Goal: Task Accomplishment & Management: Use online tool/utility

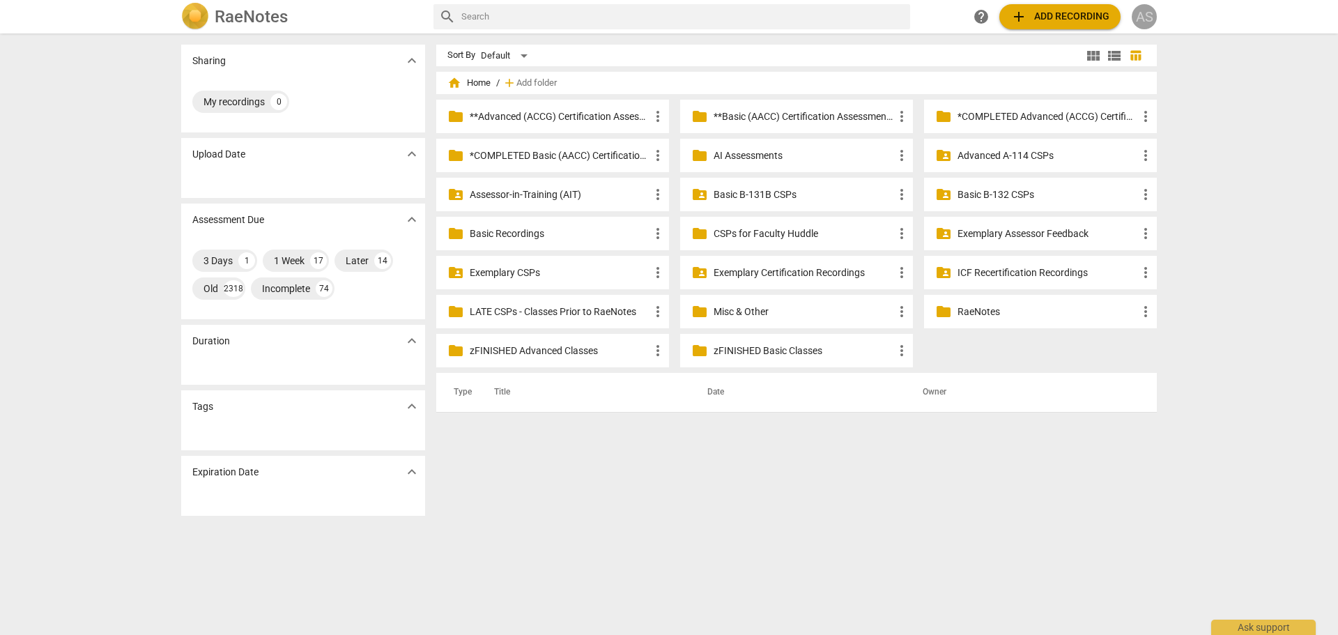
click at [1150, 20] on div "AS" at bounding box center [1143, 16] width 25 height 25
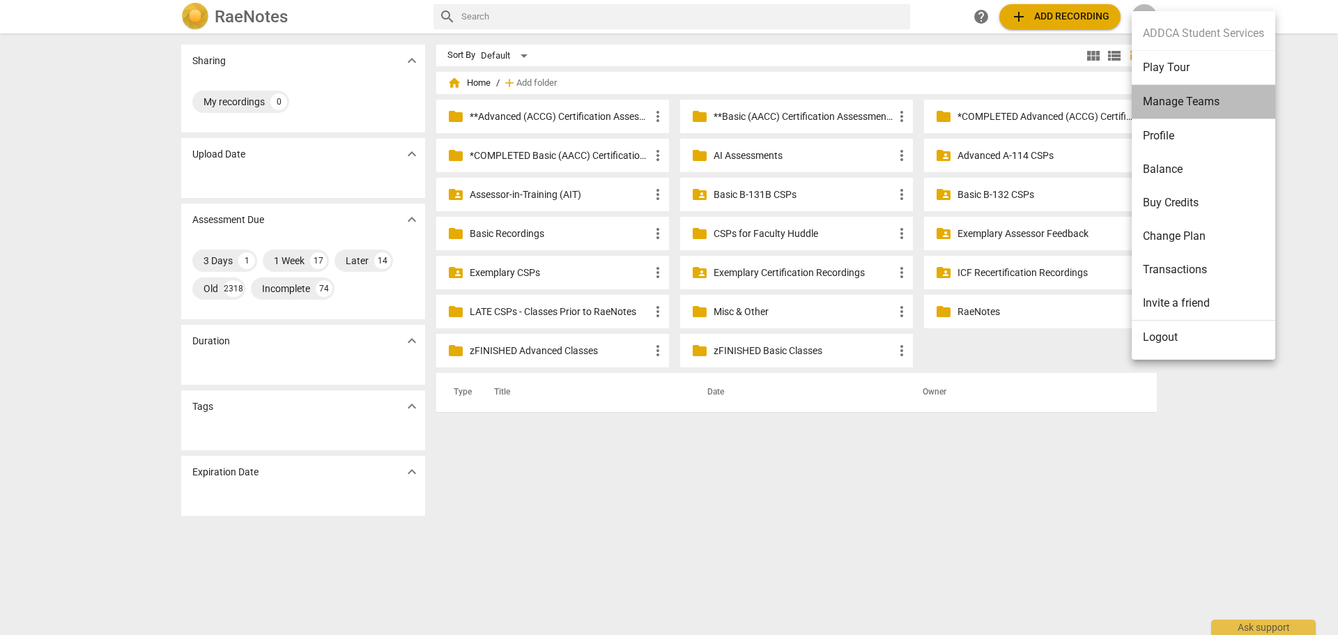
click at [1163, 93] on li "Manage Teams" at bounding box center [1203, 102] width 144 height 34
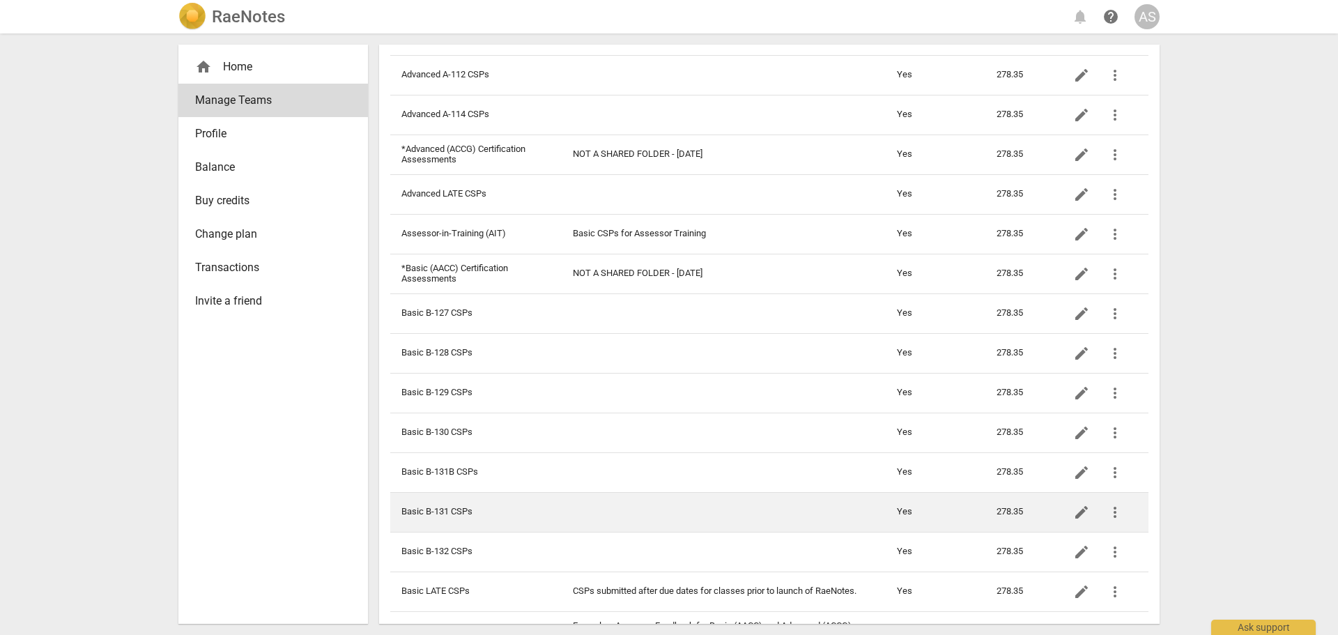
scroll to position [279, 0]
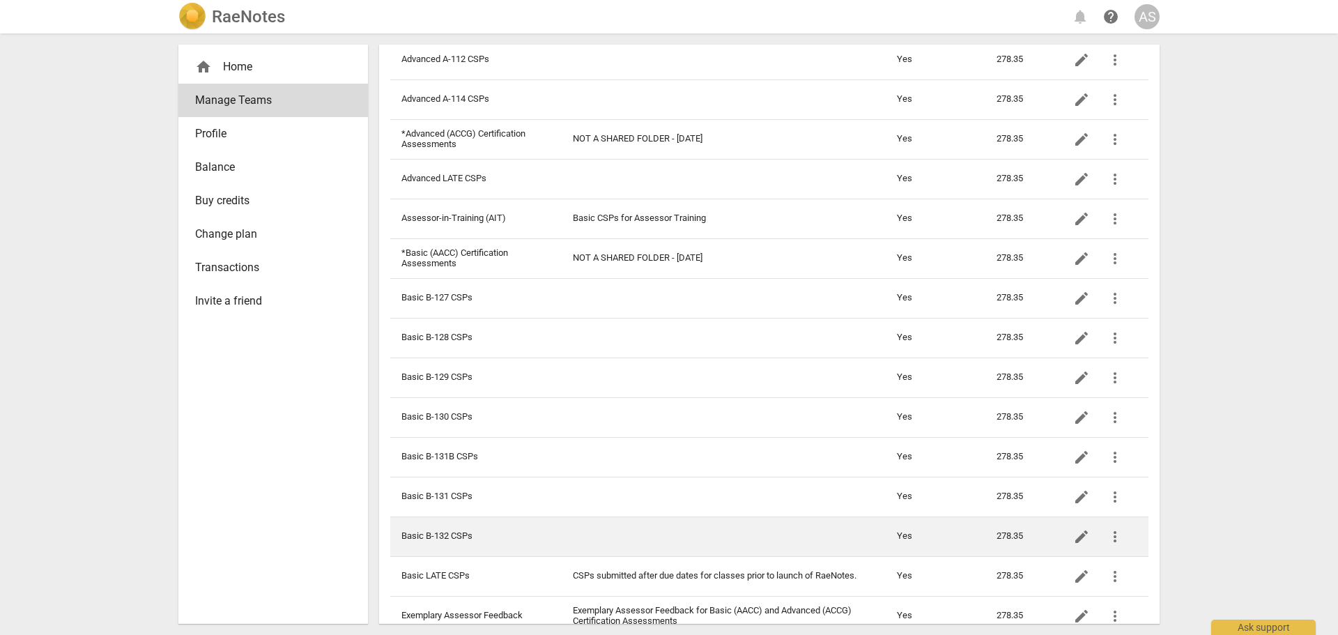
click at [501, 536] on td "Basic B-132 CSPs" at bounding box center [475, 536] width 171 height 40
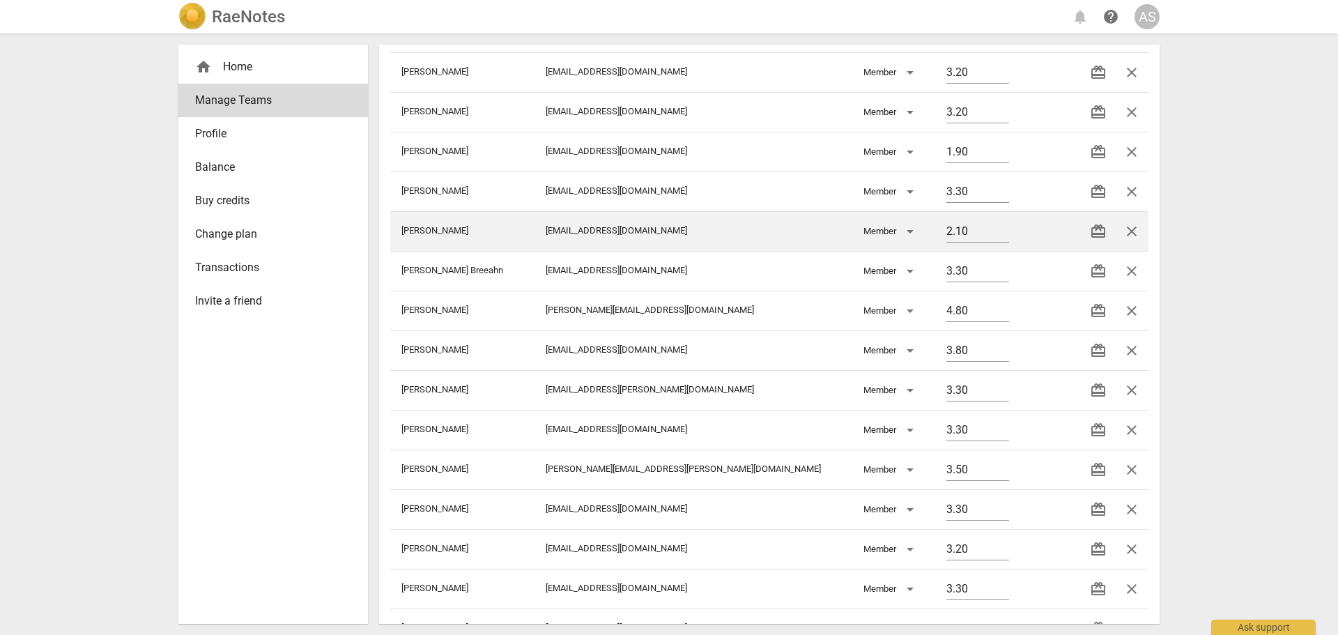
scroll to position [488, 0]
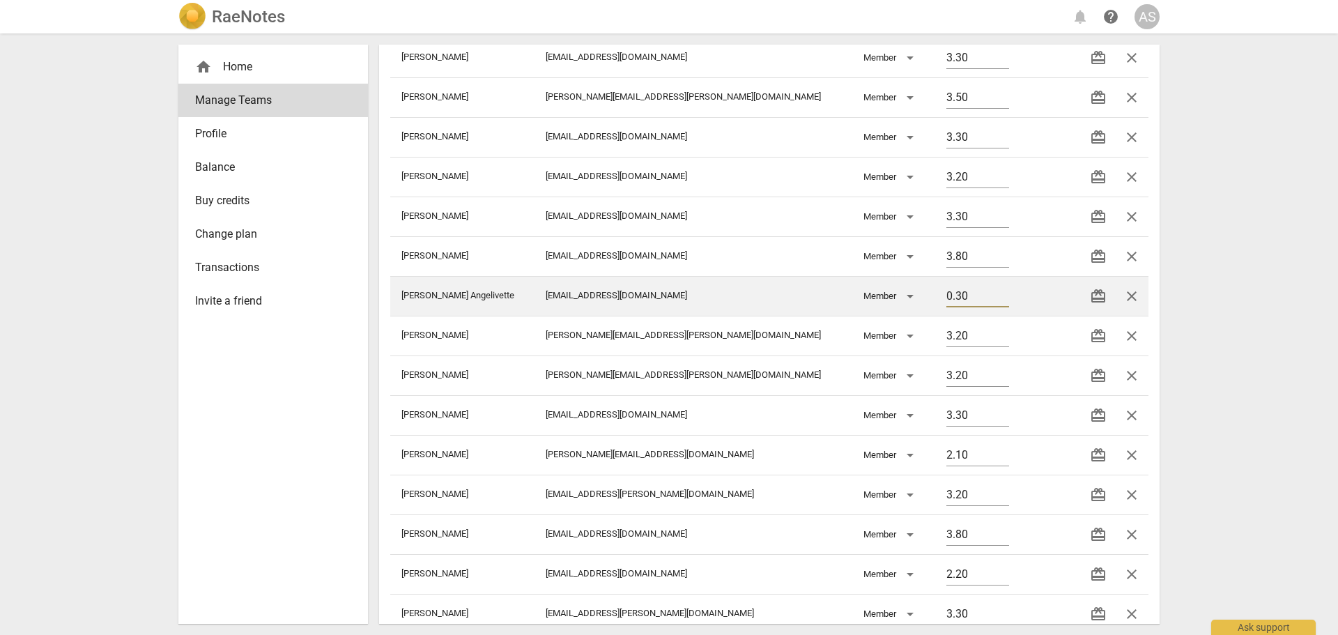
drag, startPoint x: 951, startPoint y: 298, endPoint x: 842, endPoint y: 281, distance: 110.8
click at [844, 283] on tr "[PERSON_NAME] Angelivette [EMAIL_ADDRESS][DOMAIN_NAME] Member 0.30 redeem close" at bounding box center [769, 296] width 758 height 40
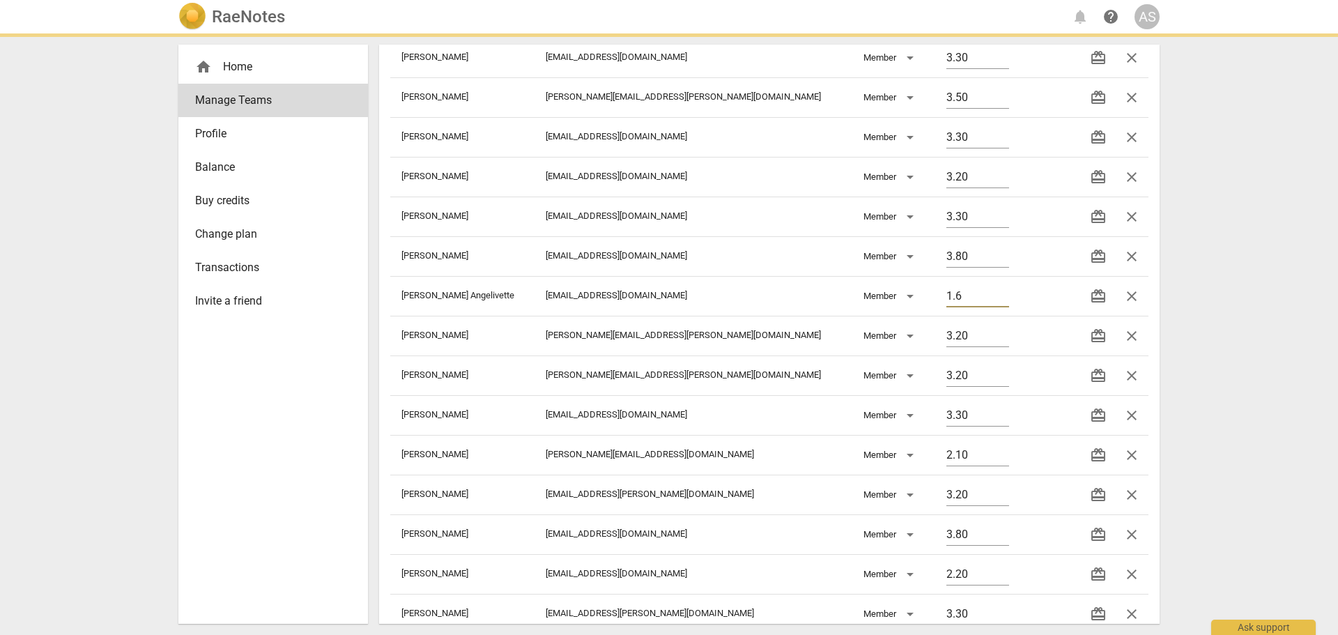
click at [1250, 316] on div "RaeNotes notifications help AS home Home Manage Teams Profile Balance Buy credi…" at bounding box center [669, 317] width 1338 height 635
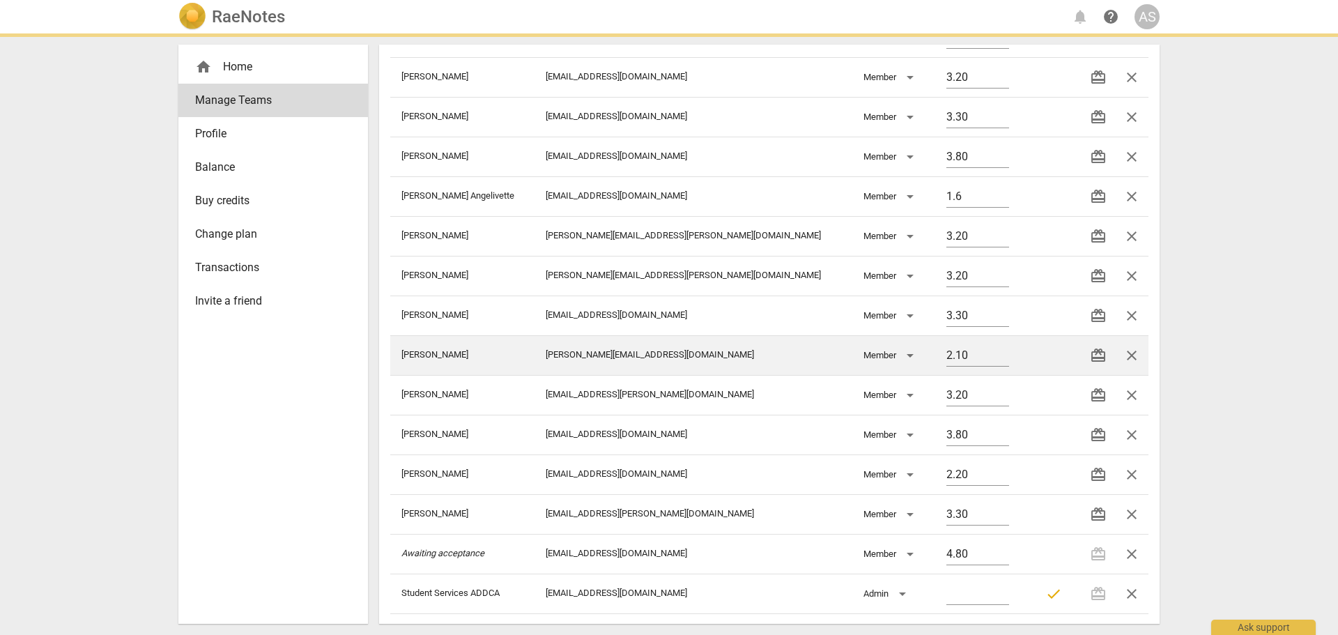
scroll to position [589, 0]
type input "1.60"
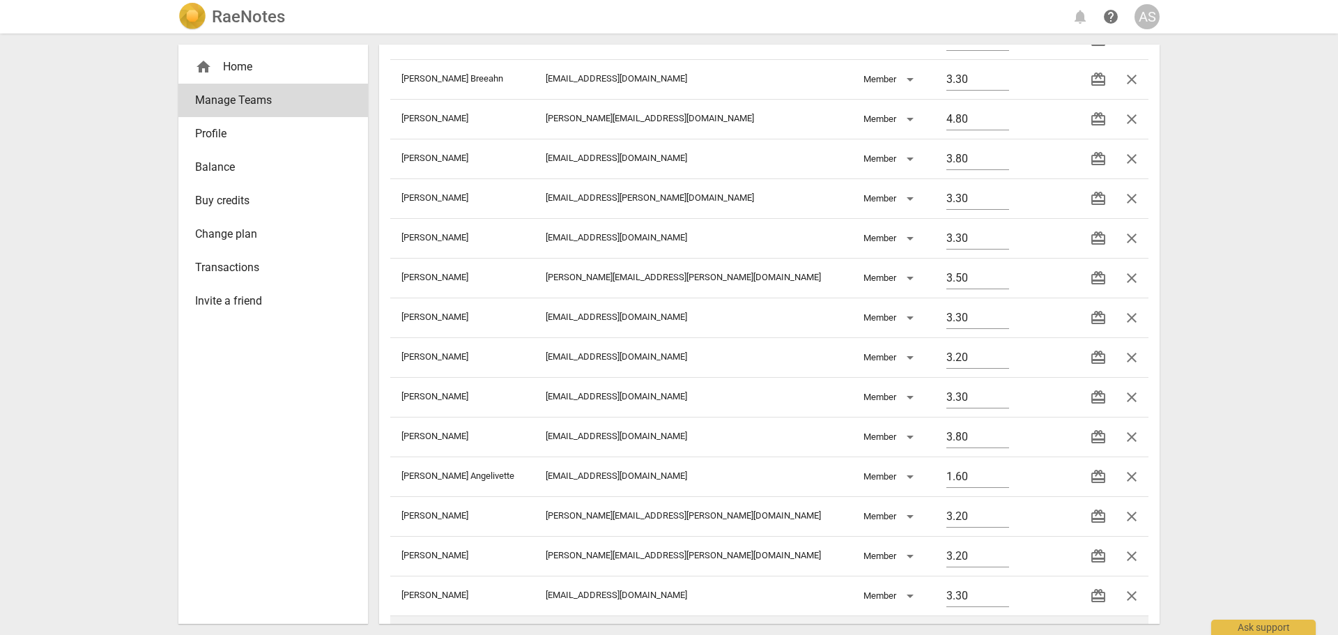
scroll to position [0, 0]
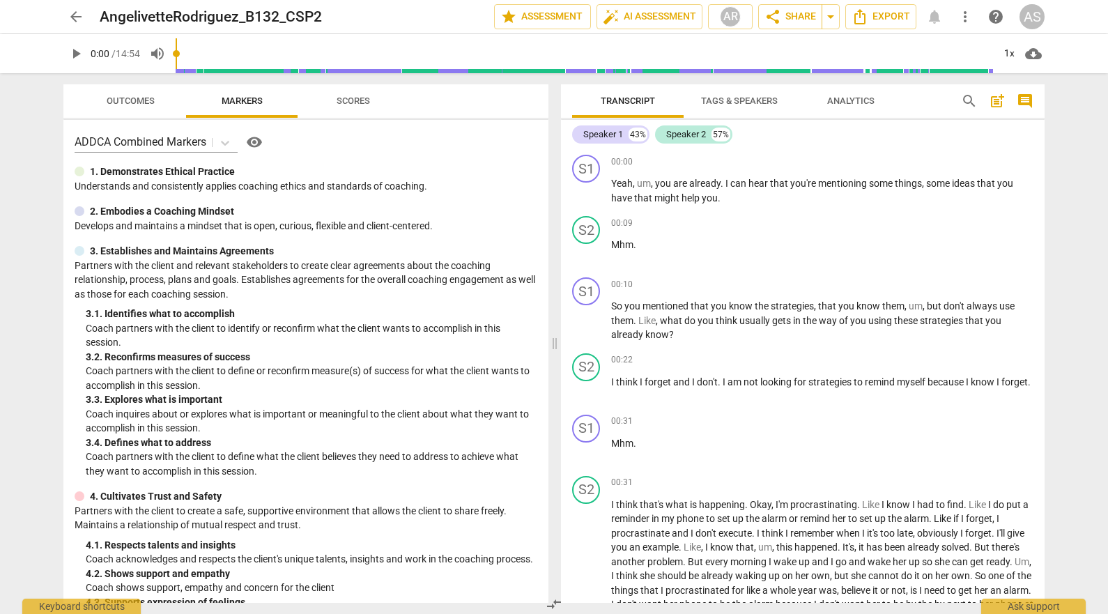
click at [76, 18] on span "arrow_back" at bounding box center [76, 16] width 17 height 17
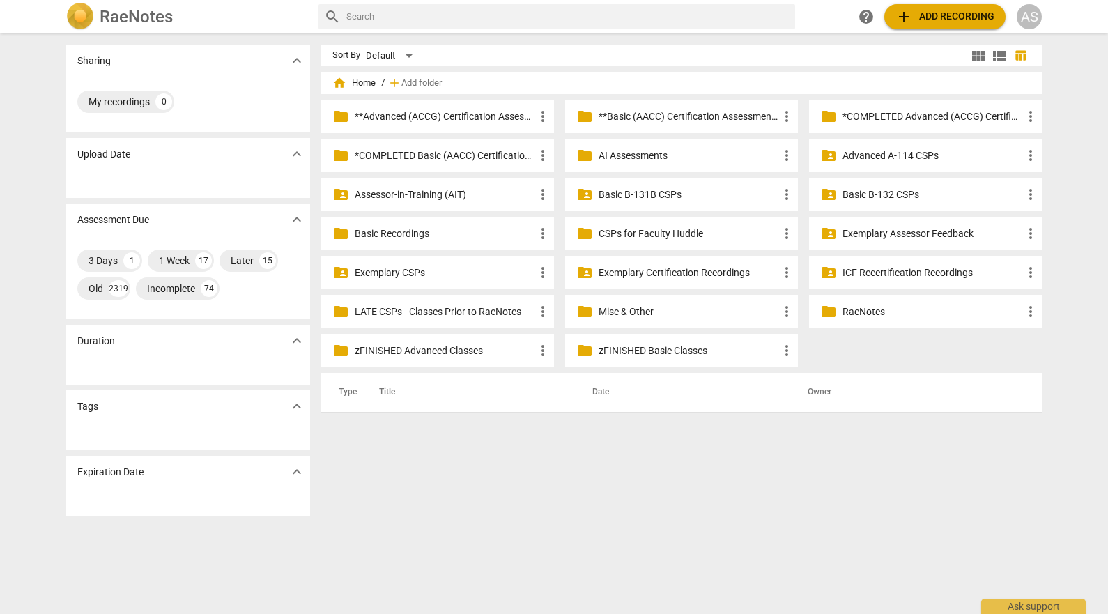
click at [874, 203] on div "folder_shared Basic B-132 CSPs more_vert" at bounding box center [925, 194] width 233 height 33
click at [891, 198] on p "Basic B-132 CSPs" at bounding box center [932, 194] width 180 height 15
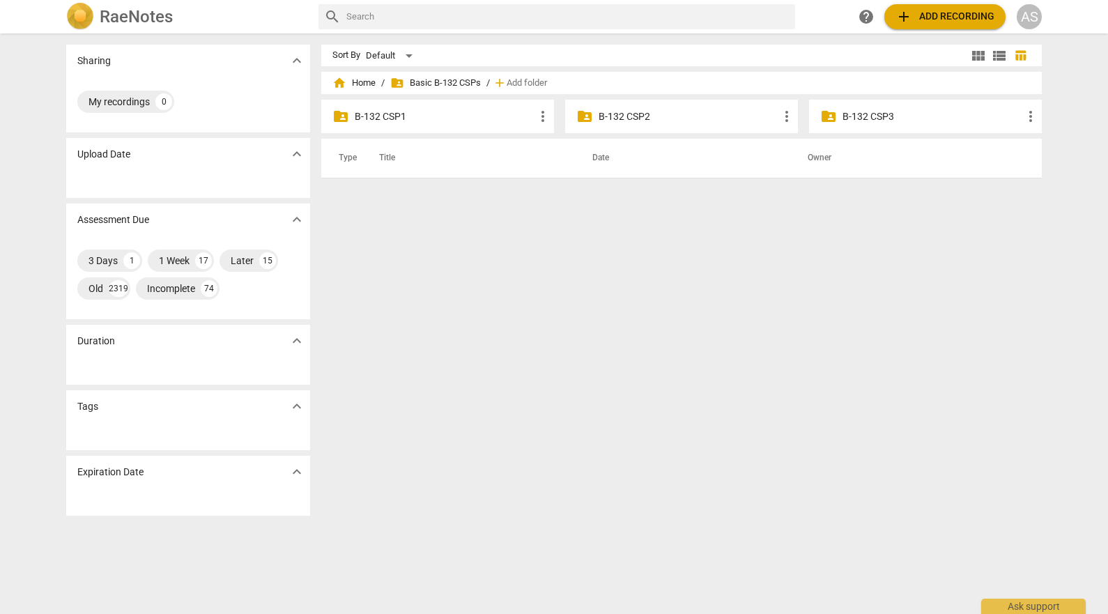
click at [678, 118] on p "B-132 CSP2" at bounding box center [688, 116] width 180 height 15
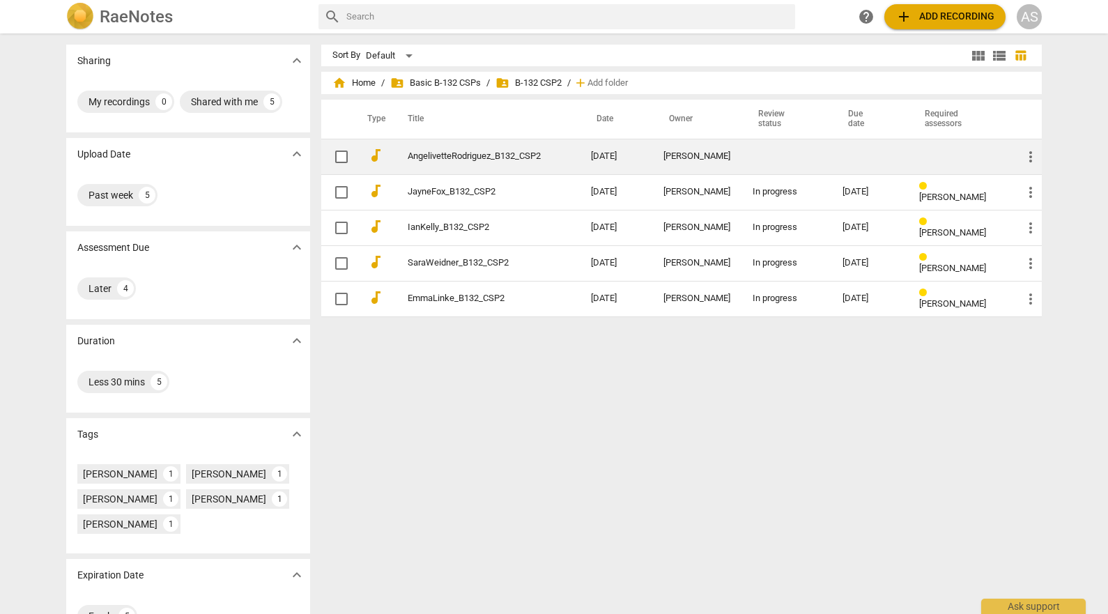
click at [660, 162] on td "Angelivette Rodriguez" at bounding box center [696, 157] width 89 height 36
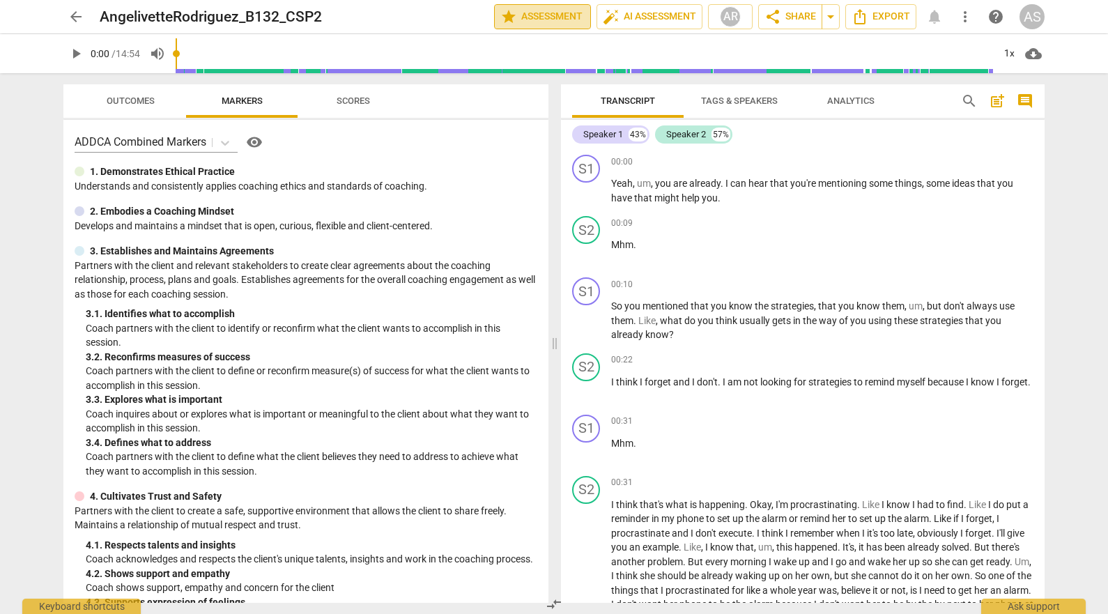
click at [548, 26] on button "star Assessment" at bounding box center [542, 16] width 97 height 25
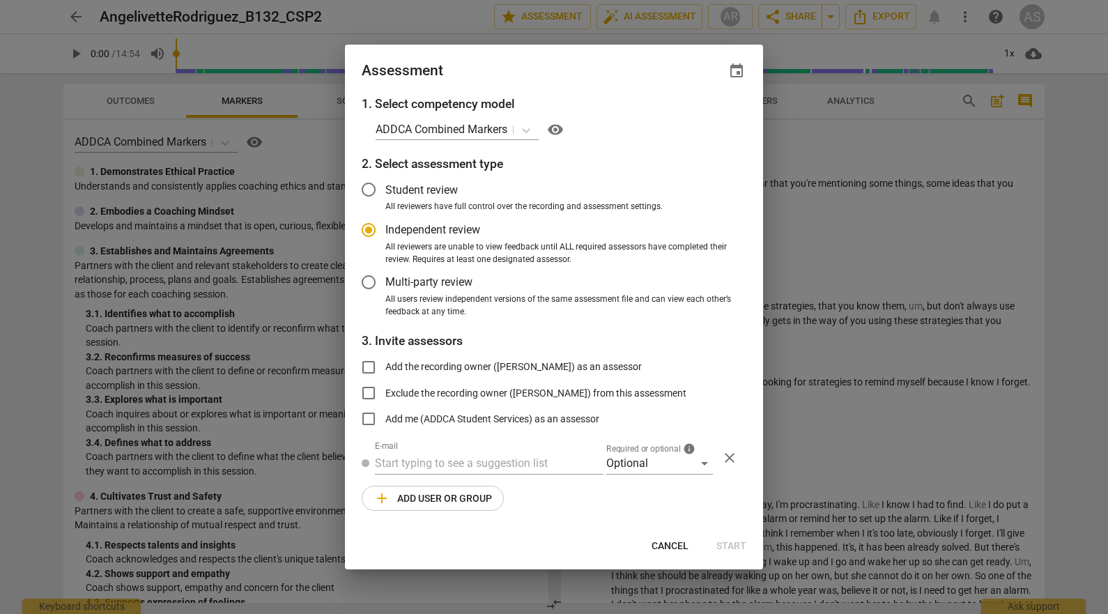
click at [736, 68] on span "event" at bounding box center [736, 71] width 17 height 17
radio input "false"
click at [692, 118] on input "date" at bounding box center [653, 119] width 98 height 20
type input "2025-11-27"
click at [527, 97] on div at bounding box center [554, 307] width 1108 height 614
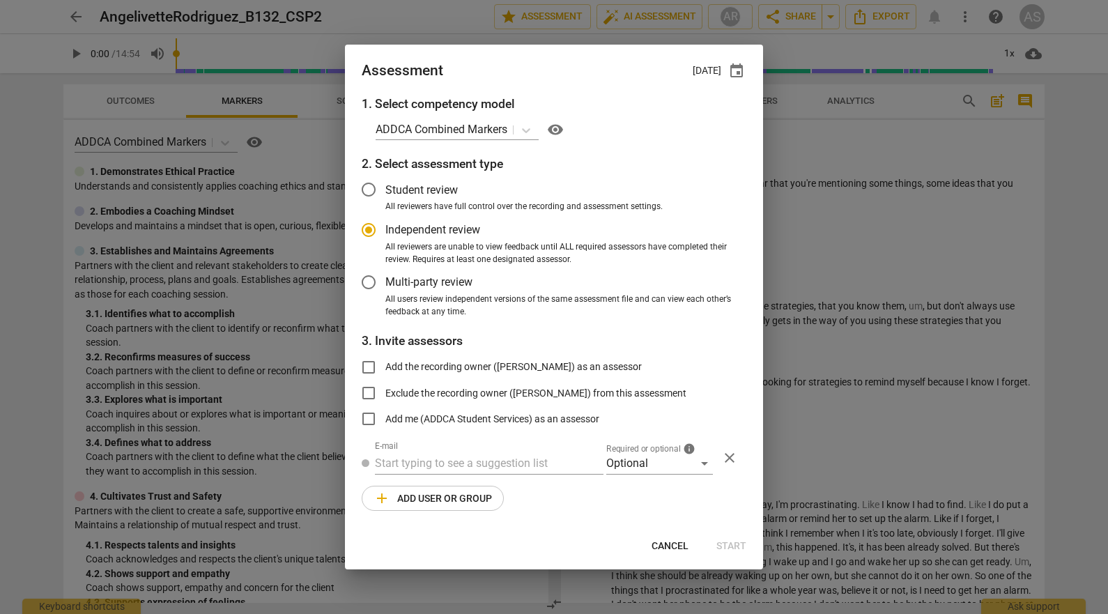
click at [686, 59] on div "Assessment 11-27-2025 event" at bounding box center [554, 70] width 418 height 50
click at [702, 76] on p "11-27-2025" at bounding box center [707, 70] width 29 height 15
click at [736, 77] on span "event" at bounding box center [736, 71] width 17 height 17
click at [704, 111] on span "close" at bounding box center [718, 111] width 33 height 17
radio input "false"
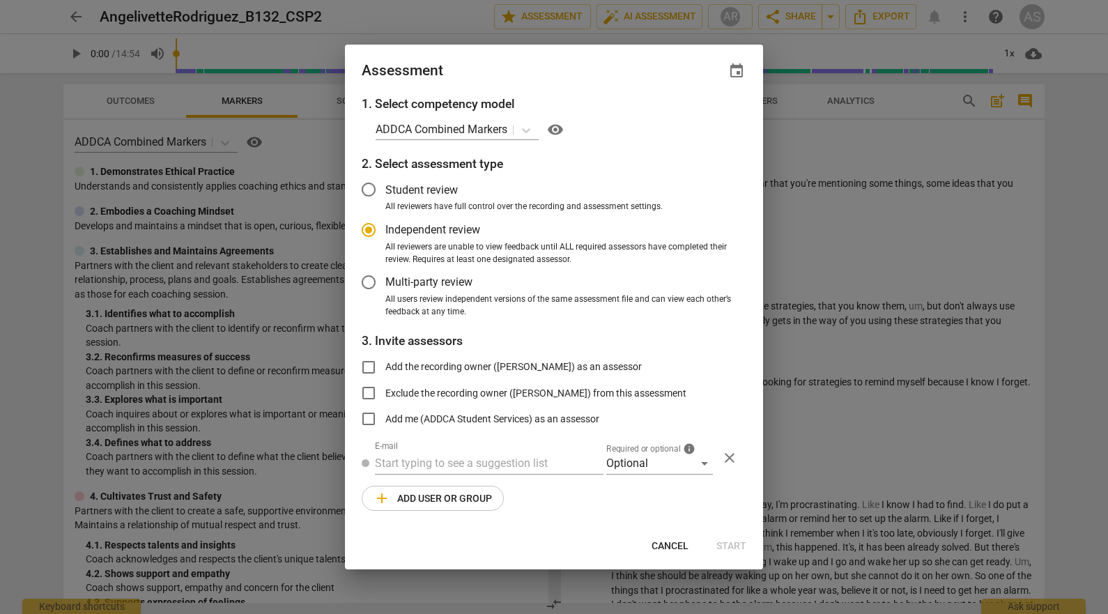
drag, startPoint x: 703, startPoint y: 111, endPoint x: 704, endPoint y: 103, distance: 8.5
click at [735, 73] on span "event" at bounding box center [736, 71] width 17 height 17
click at [693, 118] on input "date" at bounding box center [653, 119] width 98 height 20
type input "2025-10-27"
click at [587, 82] on div at bounding box center [554, 307] width 1108 height 614
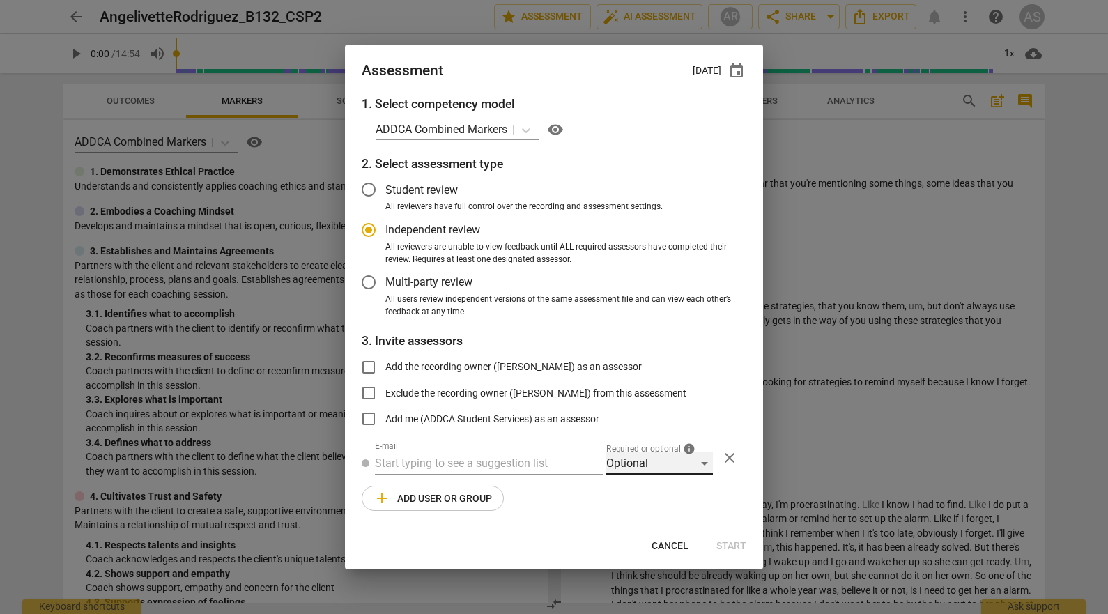
click at [644, 459] on div "Optional" at bounding box center [659, 463] width 107 height 22
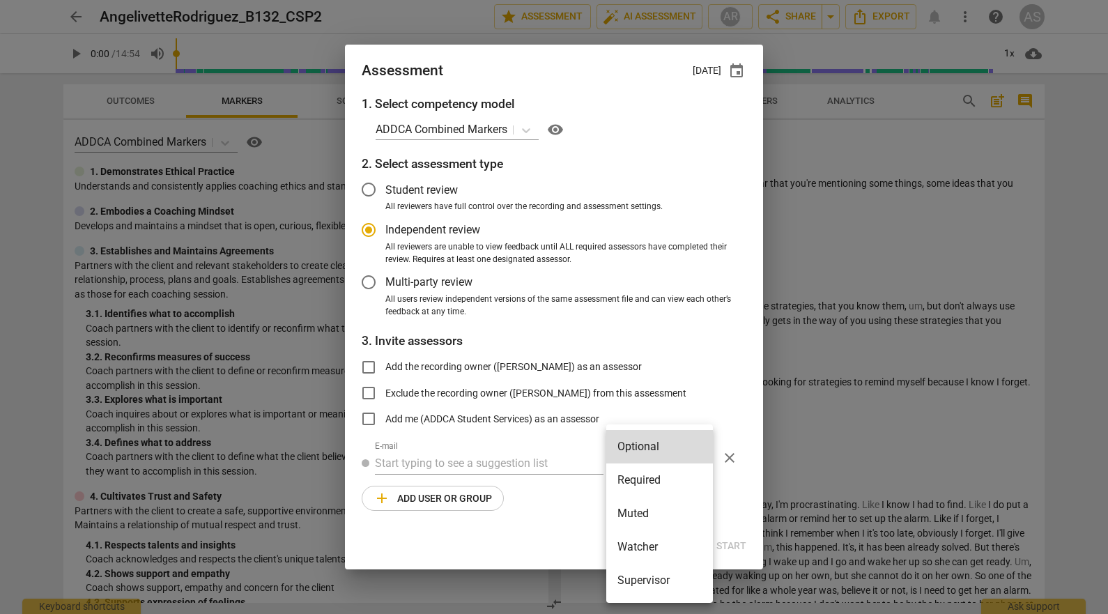
click at [665, 470] on li "Required" at bounding box center [659, 479] width 107 height 33
radio input "false"
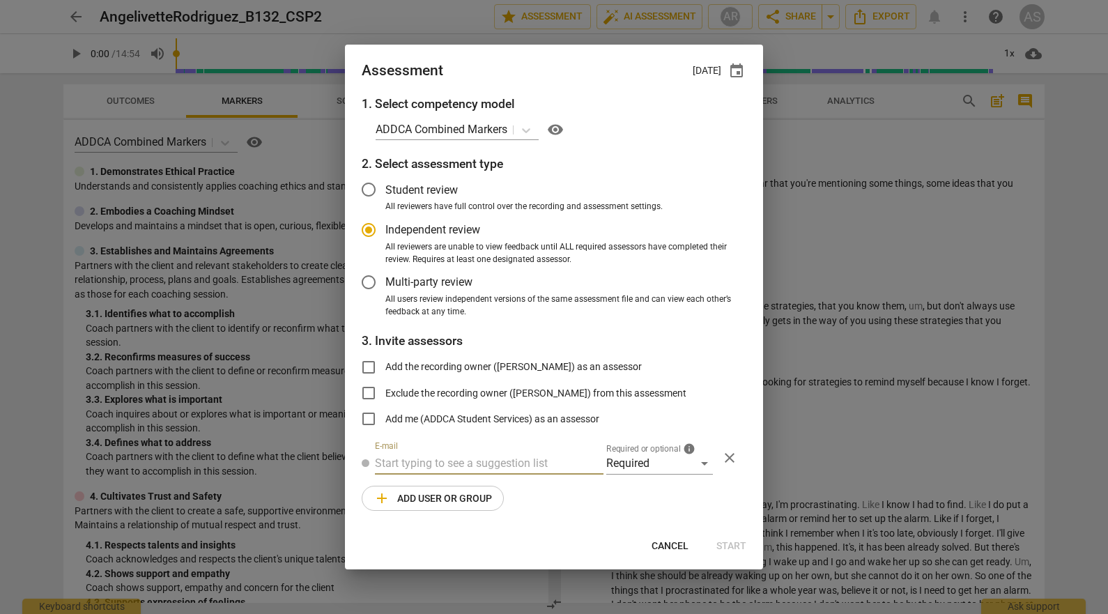
click at [438, 460] on input "text" at bounding box center [489, 463] width 229 height 22
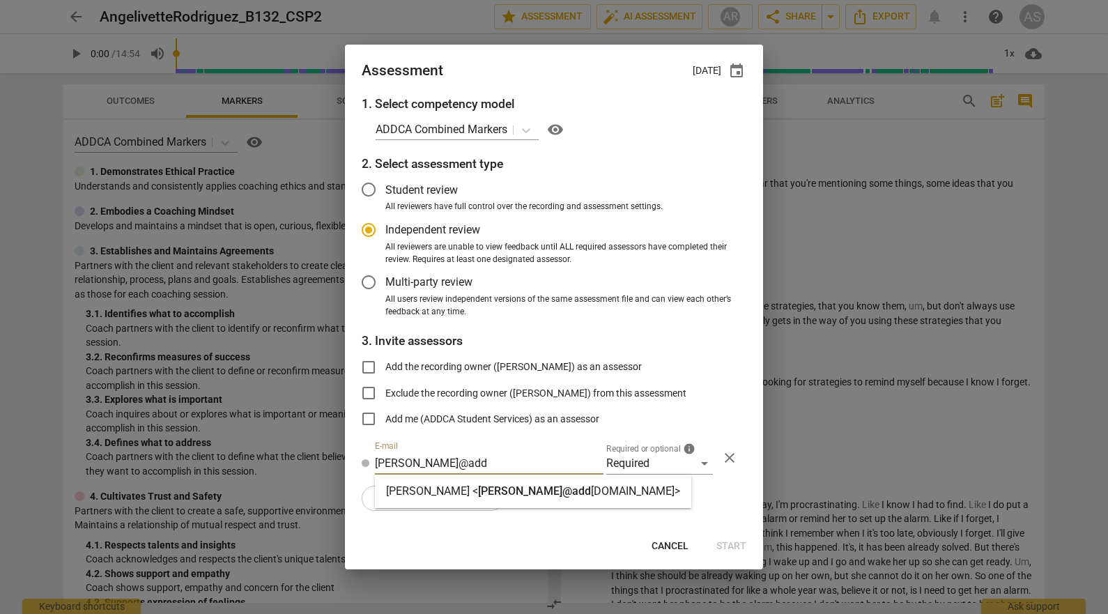
type input "donna@add"
click at [442, 486] on strong "Donna Addkison <" at bounding box center [432, 490] width 92 height 13
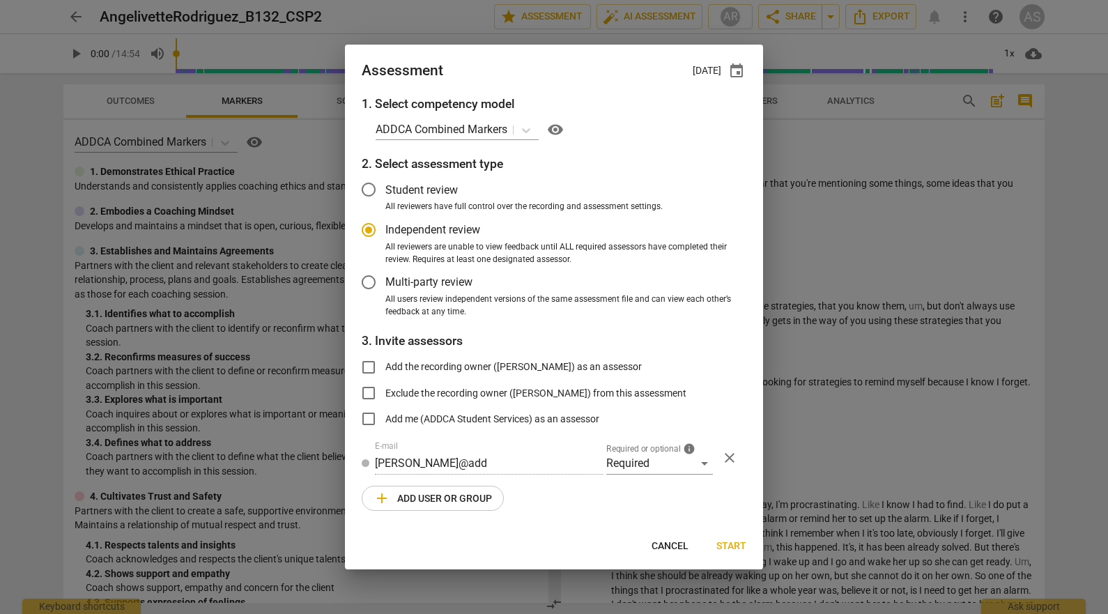
radio input "false"
type input "Donna Addkison <donna@addca.com>"
click at [431, 504] on span "add Add user or group" at bounding box center [432, 498] width 118 height 17
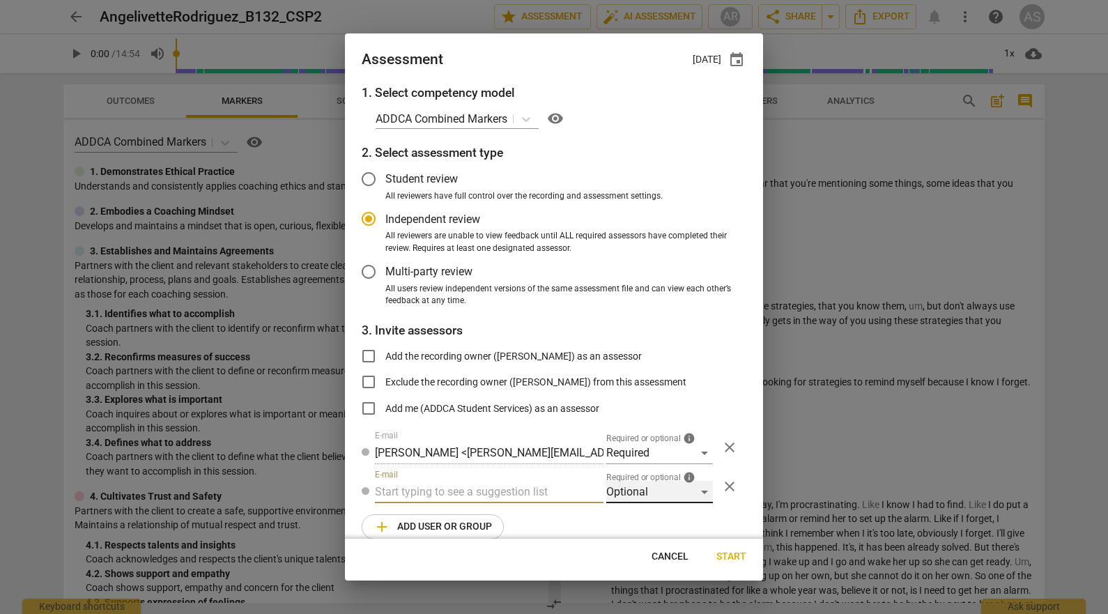
click at [654, 492] on div "Optional" at bounding box center [659, 492] width 107 height 22
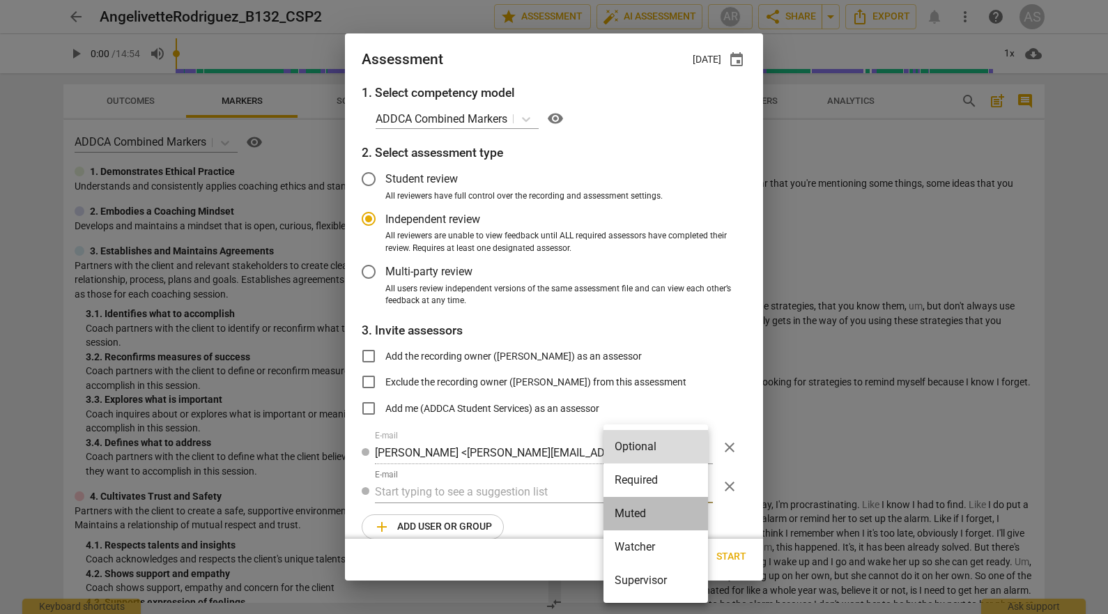
click at [654, 514] on li "Muted" at bounding box center [655, 513] width 105 height 33
radio input "false"
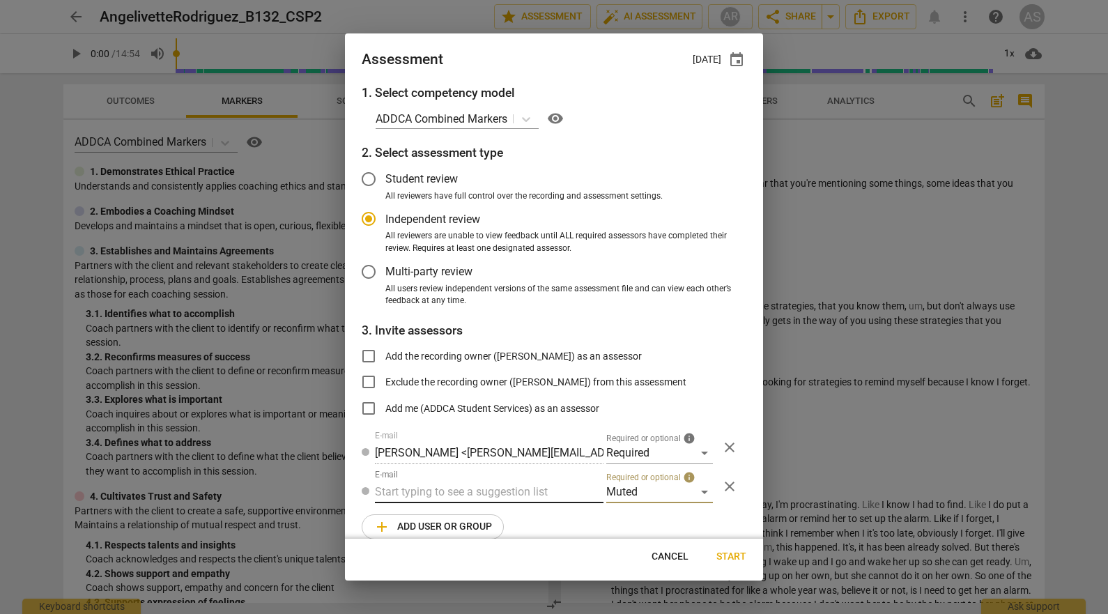
click at [485, 485] on input "text" at bounding box center [489, 492] width 229 height 22
type input "132"
click at [490, 511] on div "Basic B- 132 CSPs" at bounding box center [488, 519] width 226 height 33
radio input "false"
type input "Basic B-132 CSPs"
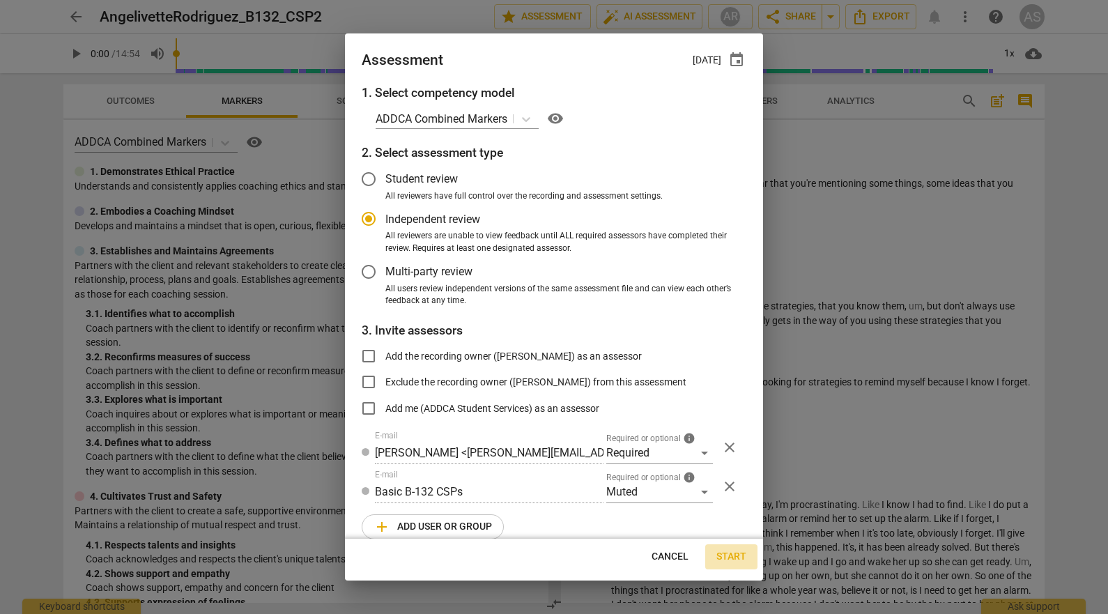
click at [733, 560] on span "Start" at bounding box center [731, 557] width 30 height 14
radio input "false"
type input "Stephanie Weis <slw9430@gmail.com>"
type input "Kelly Dempsey <kellyedempsey23@gmail.com>"
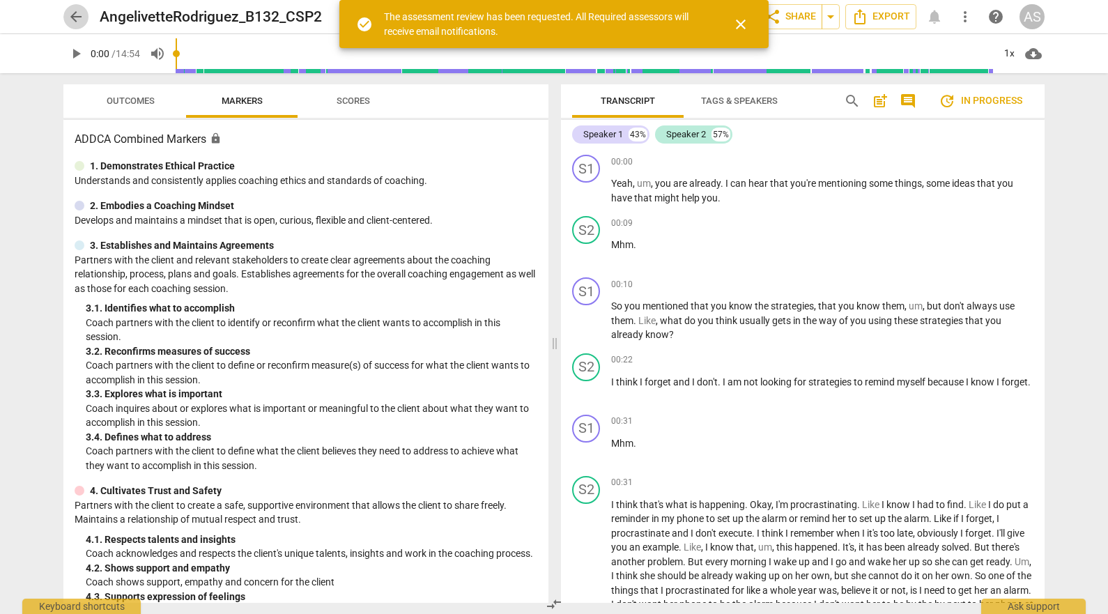
click at [75, 22] on span "arrow_back" at bounding box center [76, 16] width 17 height 17
